Goal: Information Seeking & Learning: Learn about a topic

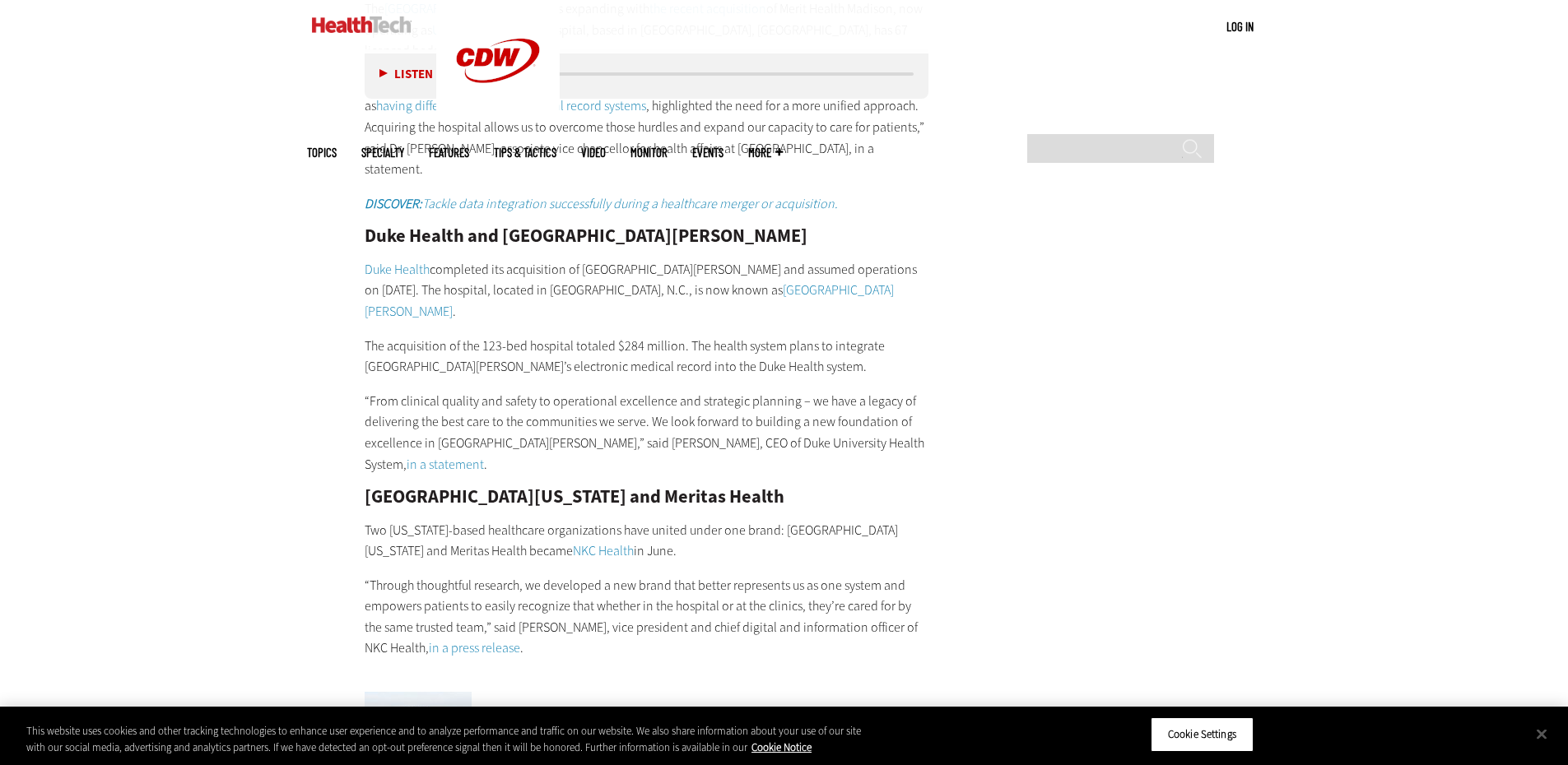
scroll to position [3055, 0]
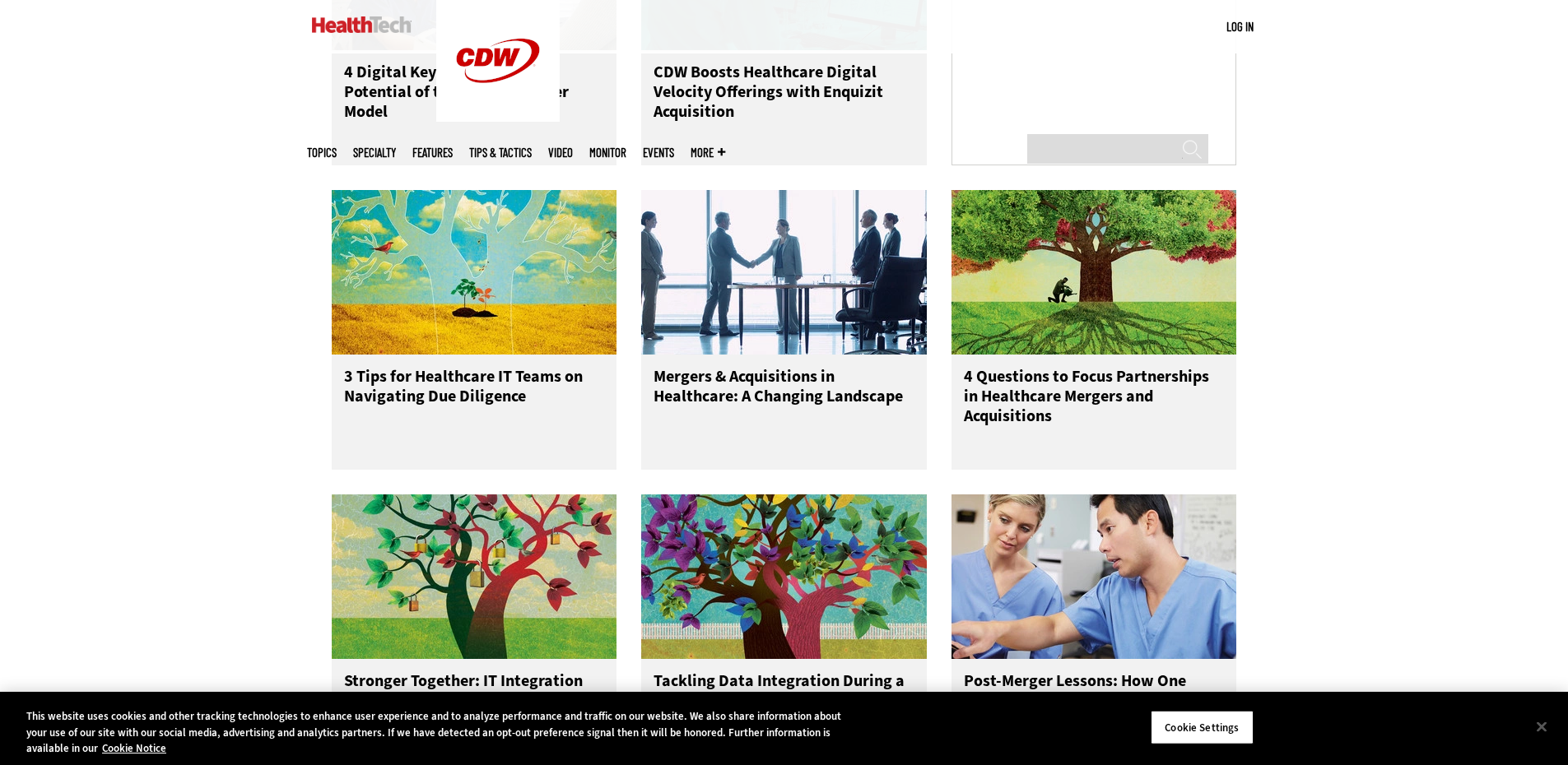
scroll to position [1217, 0]
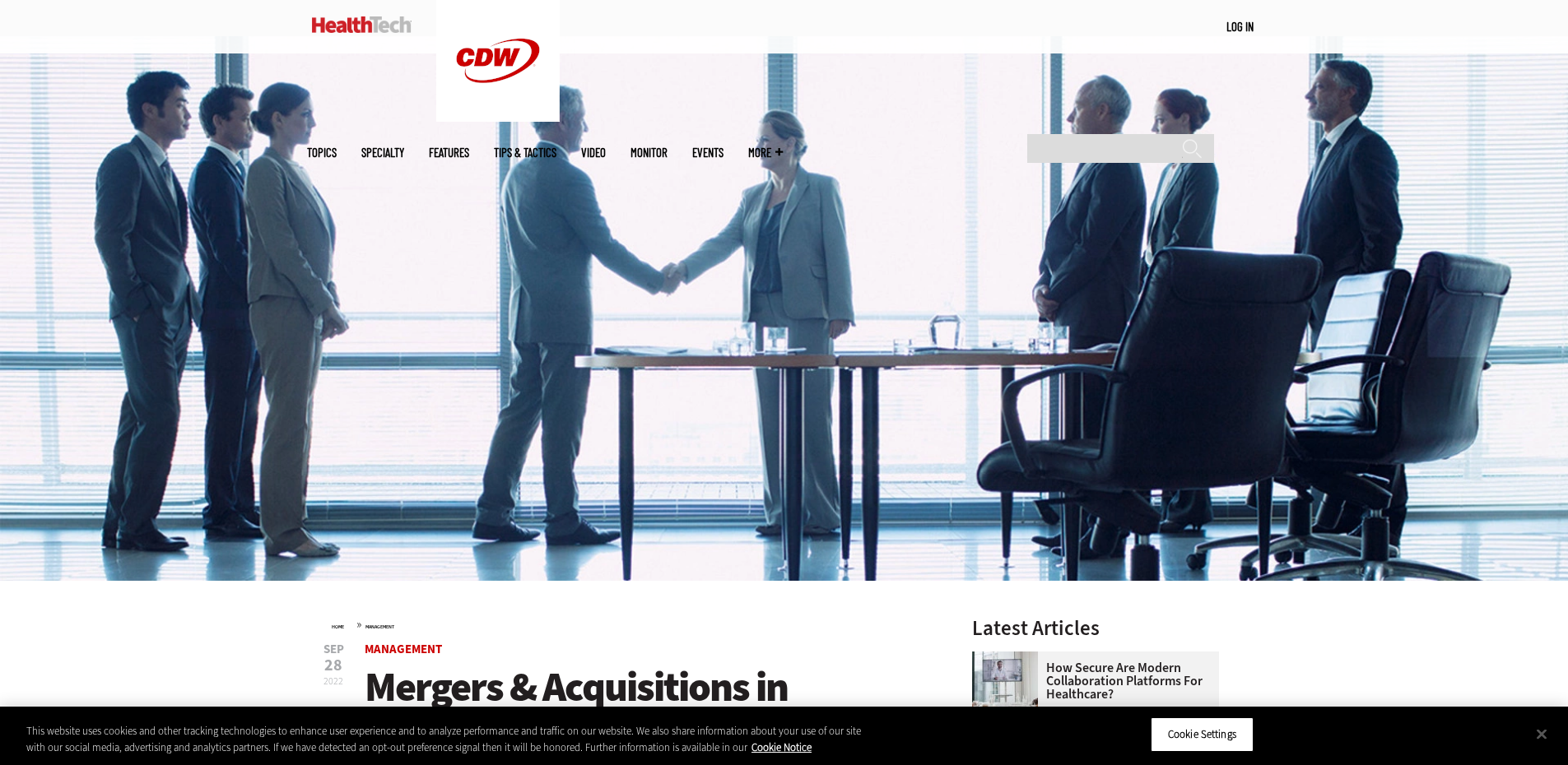
scroll to position [205, 0]
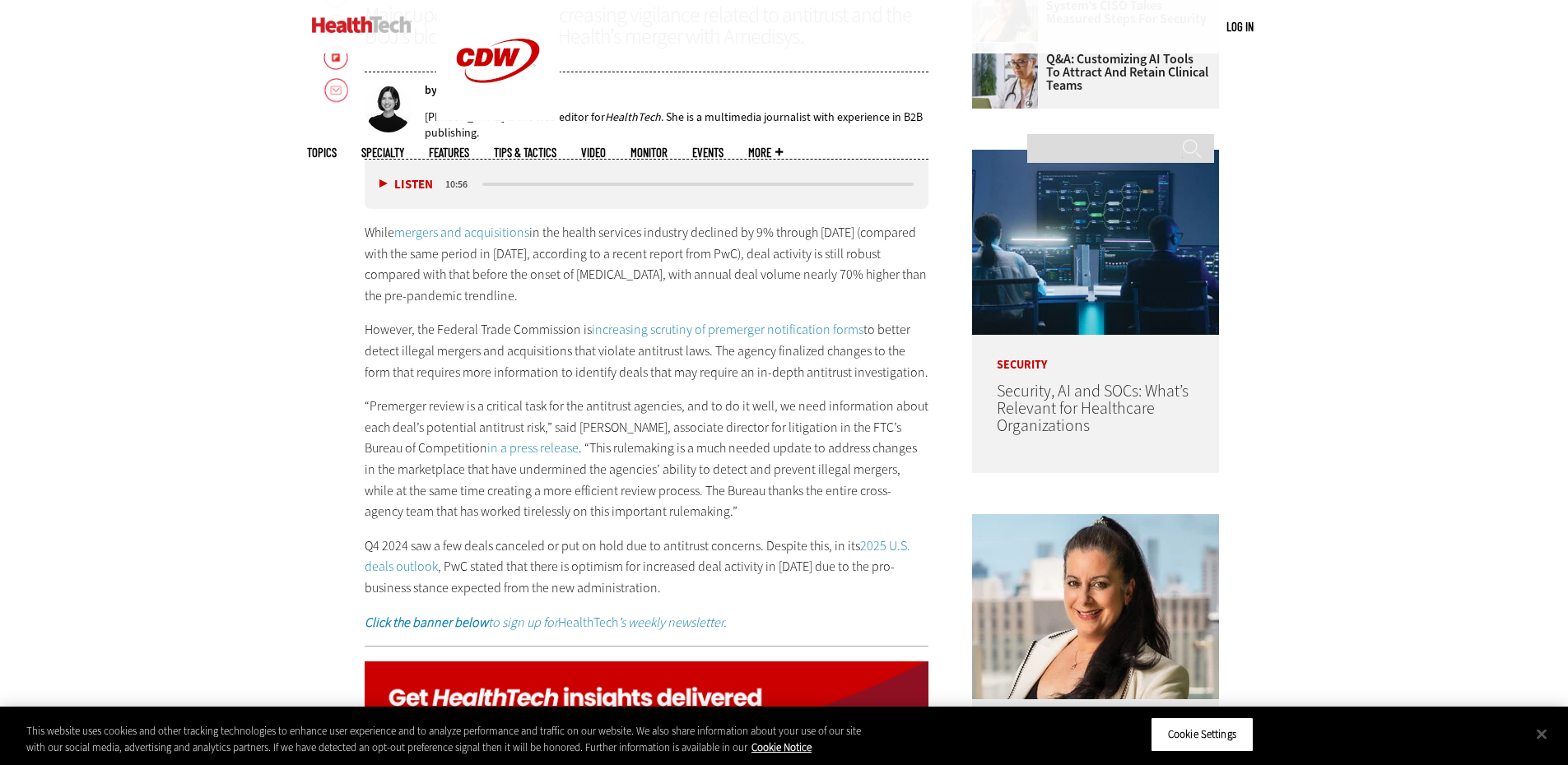
scroll to position [980, 0]
